Goal: Information Seeking & Learning: Learn about a topic

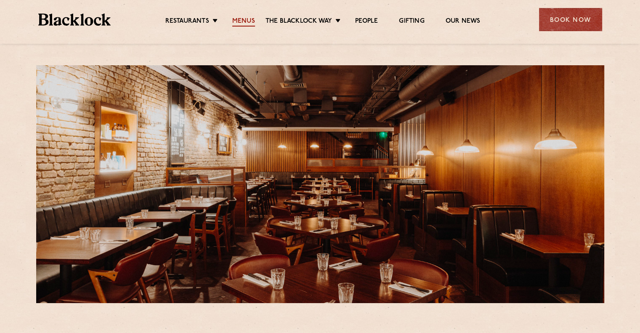
click at [245, 19] on link "Menus" at bounding box center [243, 21] width 23 height 9
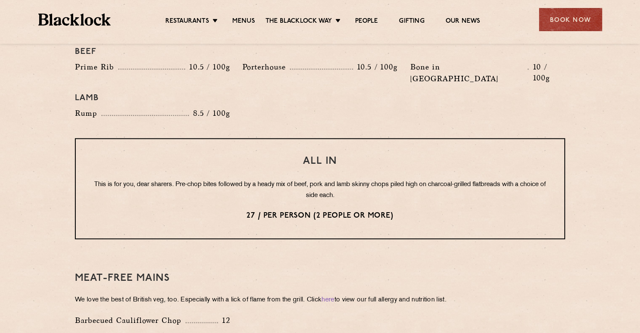
scroll to position [989, 0]
drag, startPoint x: 157, startPoint y: 162, endPoint x: 190, endPoint y: 154, distance: 33.6
click at [190, 179] on p "This is for you, dear sharers. Pre-chop bites followed by a heady mix of beef, …" at bounding box center [320, 190] width 455 height 22
click at [167, 179] on p "This is for you, dear sharers. Pre-chop bites followed by a heady mix of beef, …" at bounding box center [320, 190] width 455 height 22
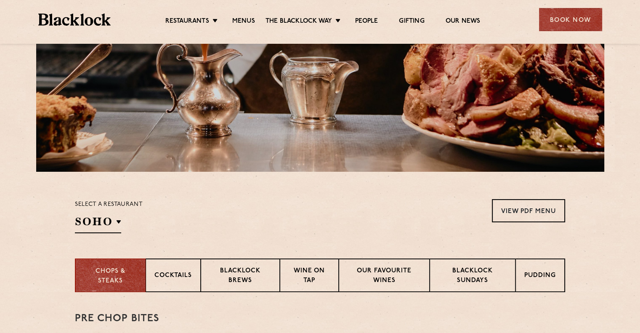
scroll to position [185, 0]
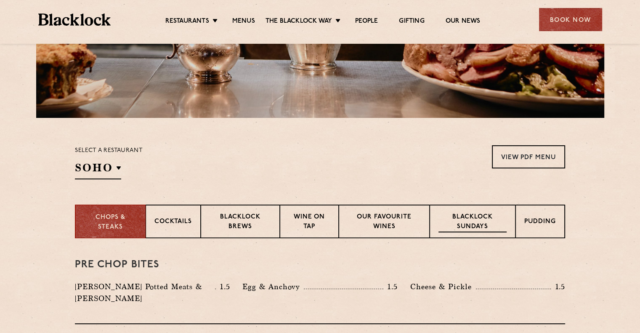
click at [465, 217] on p "Blacklock Sundays" at bounding box center [472, 222] width 68 height 20
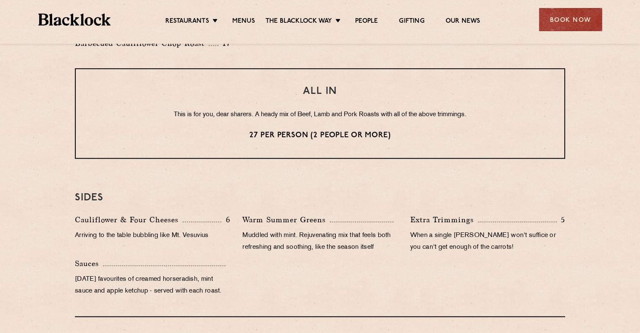
scroll to position [700, 0]
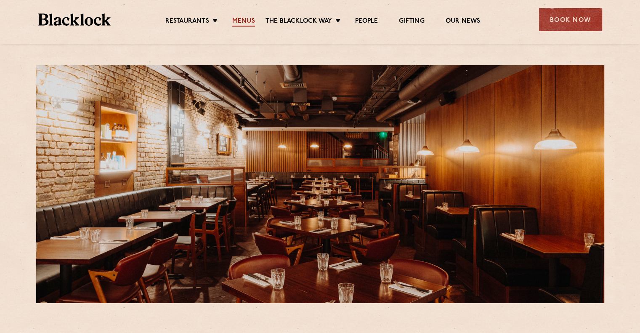
click at [244, 23] on link "Menus" at bounding box center [243, 21] width 23 height 9
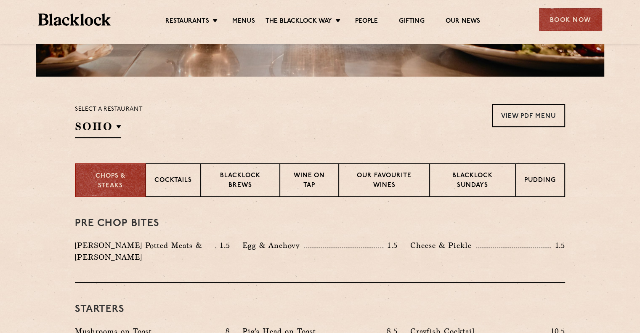
scroll to position [227, 0]
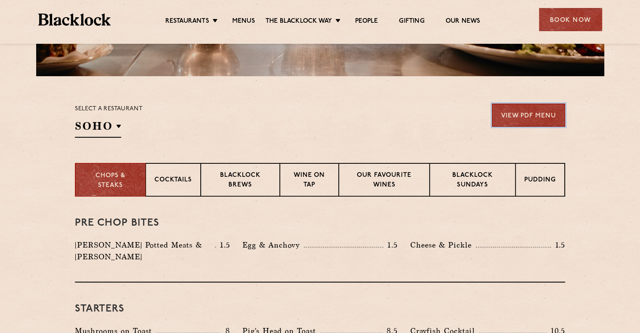
click at [543, 111] on link "View PDF Menu" at bounding box center [528, 114] width 73 height 23
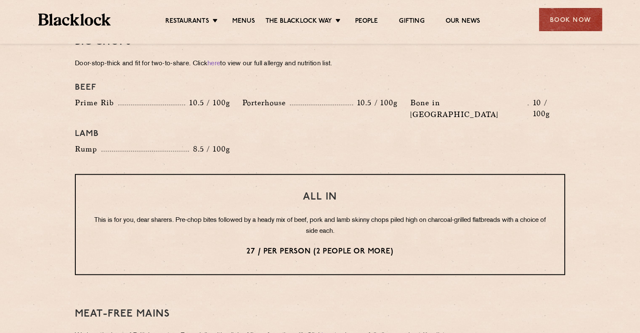
scroll to position [954, 0]
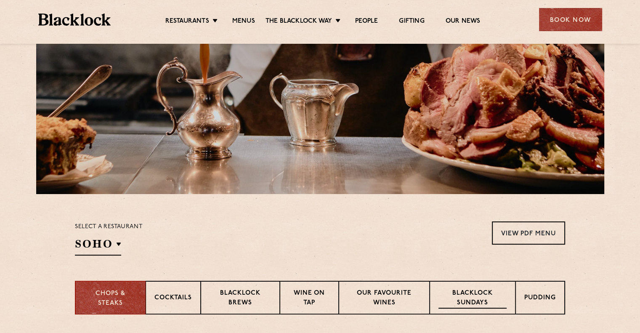
click at [450, 294] on p "Blacklock Sundays" at bounding box center [472, 299] width 68 height 20
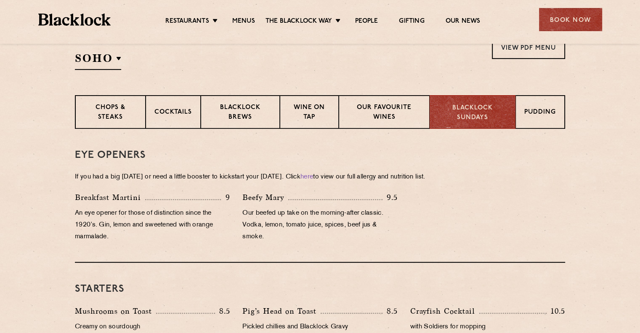
scroll to position [295, 0]
click at [478, 108] on p "Blacklock Sundays" at bounding box center [472, 112] width 68 height 19
click at [375, 108] on p "Our favourite wines" at bounding box center [383, 112] width 73 height 20
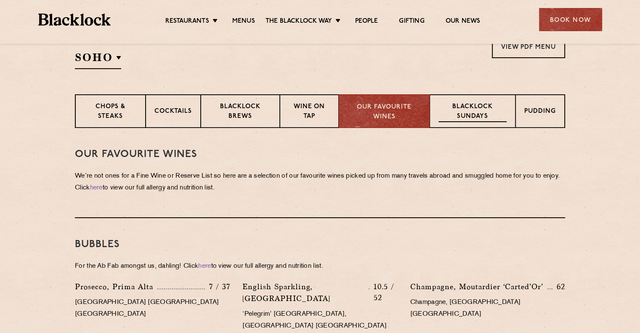
click at [461, 118] on p "Blacklock Sundays" at bounding box center [472, 112] width 68 height 20
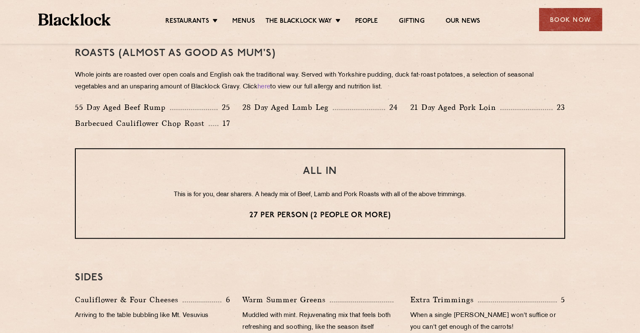
scroll to position [612, 0]
